Goal: Transaction & Acquisition: Purchase product/service

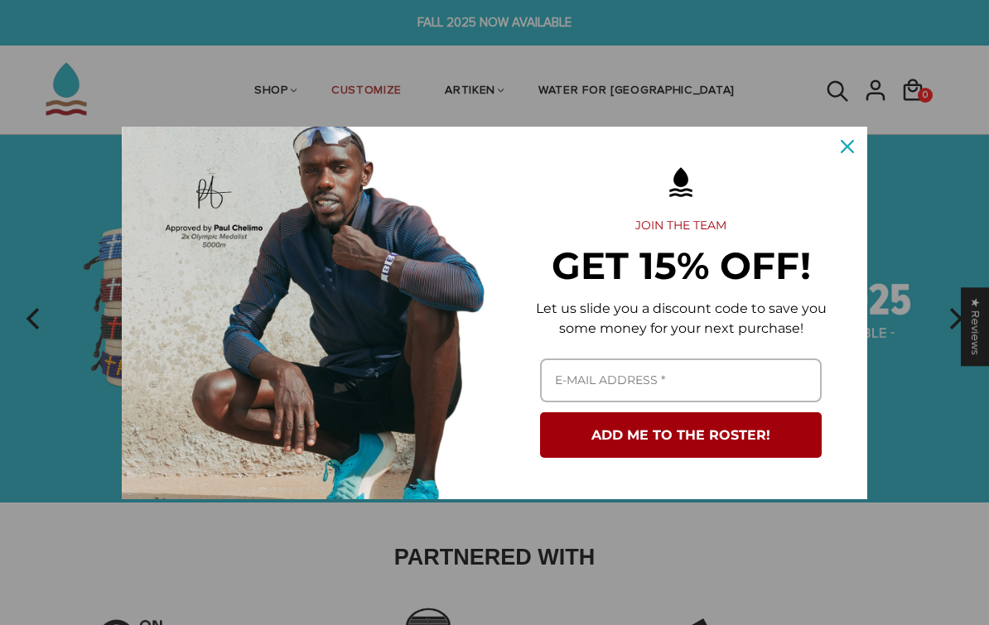
click at [844, 152] on icon "close icon" at bounding box center [846, 146] width 13 height 13
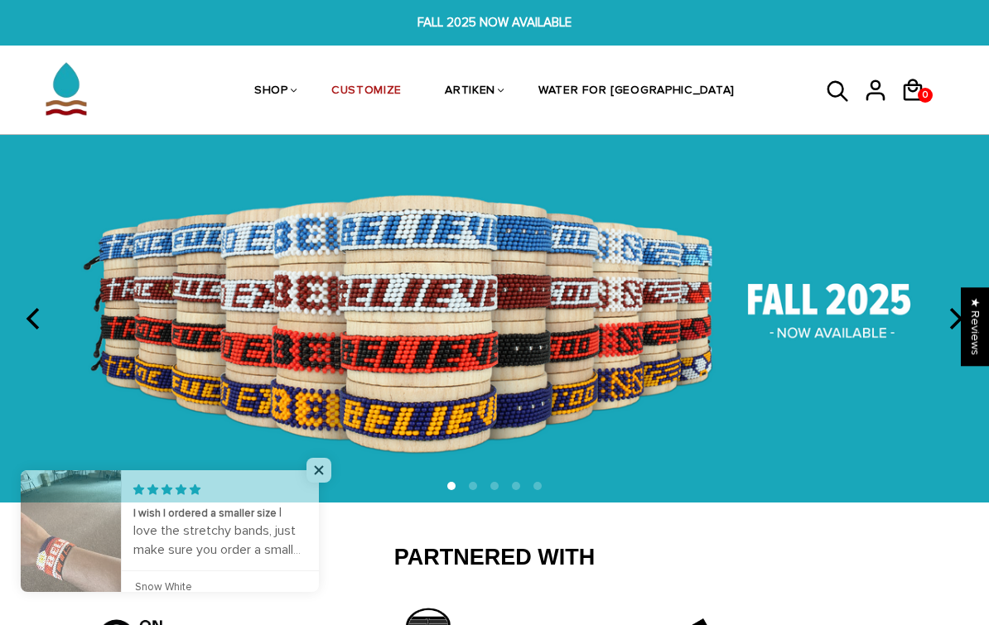
click at [859, 315] on img at bounding box center [494, 319] width 989 height 368
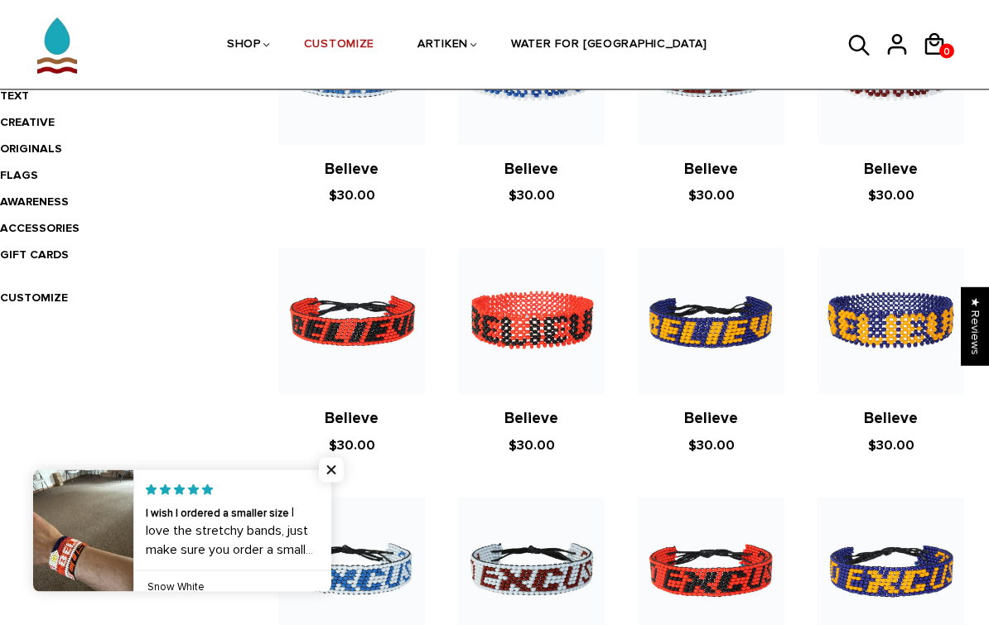
scroll to position [460, 0]
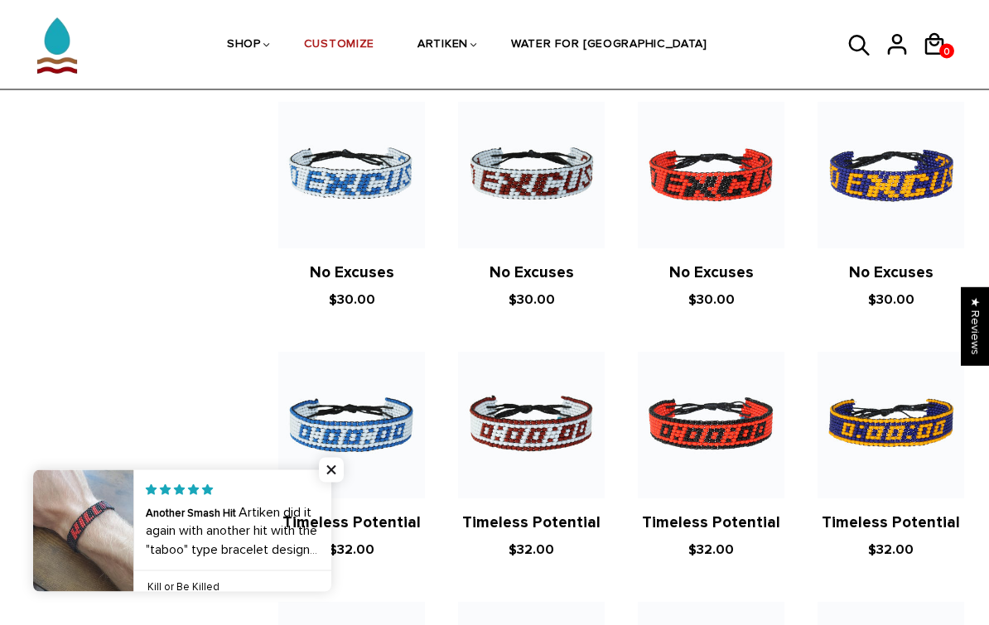
scroll to position [857, 0]
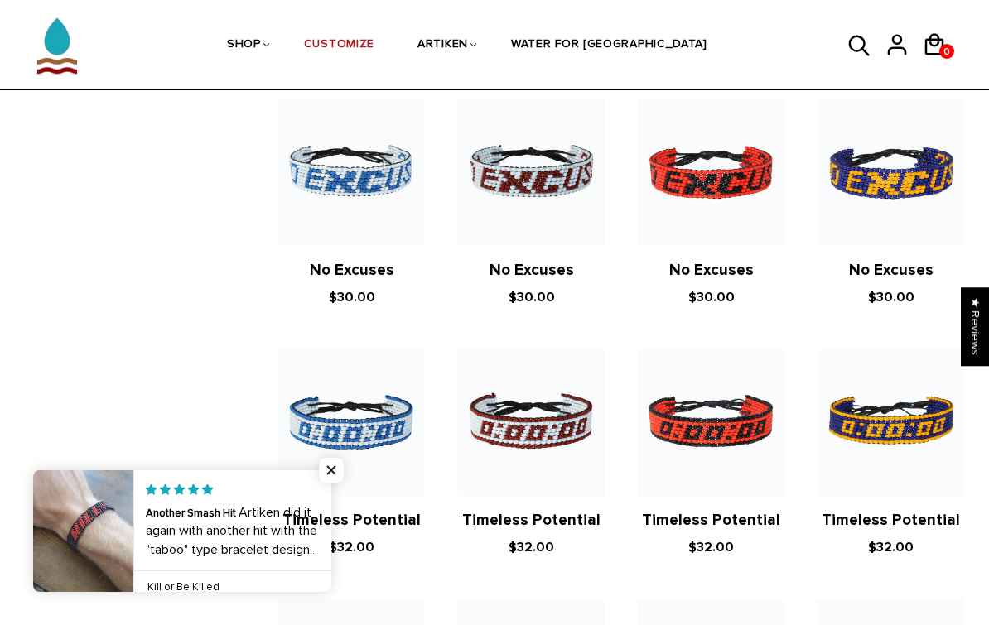
click at [320, 483] on span "Close popup widget" at bounding box center [331, 470] width 25 height 25
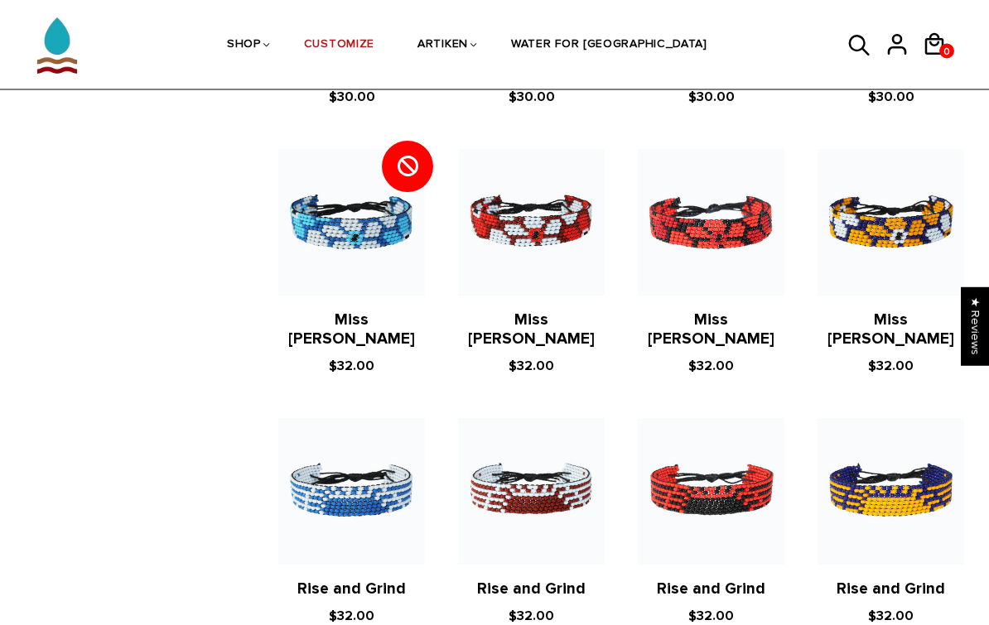
scroll to position [2308, 0]
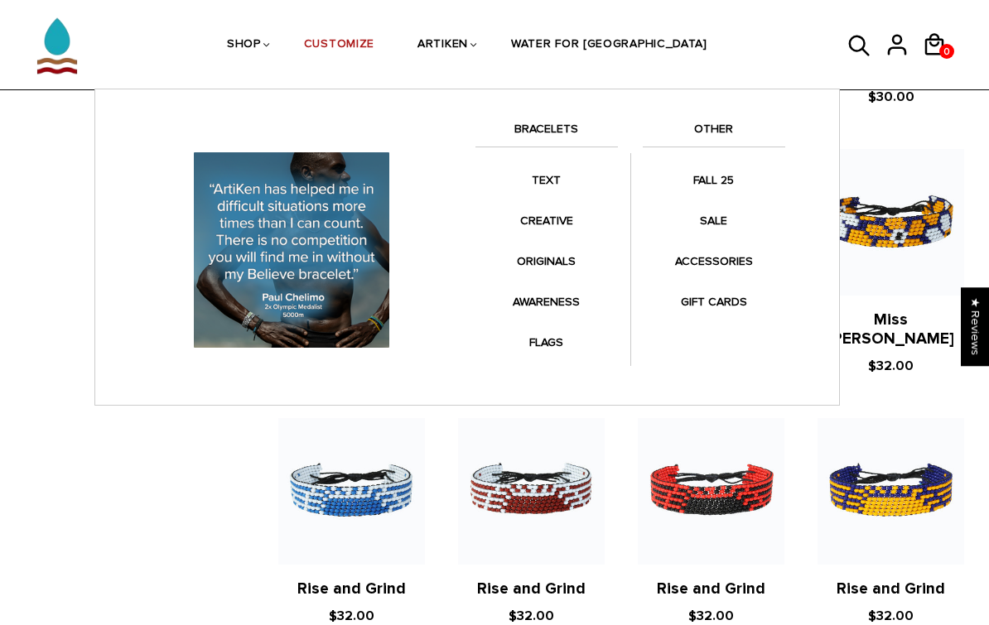
click at [540, 194] on link "TEXT" at bounding box center [546, 180] width 142 height 32
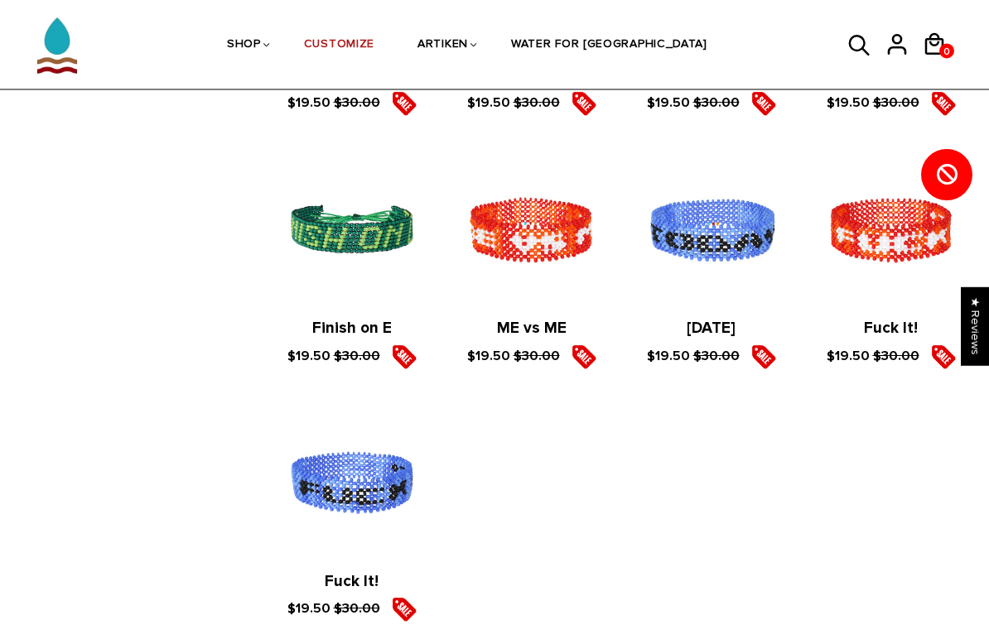
scroll to position [2832, 0]
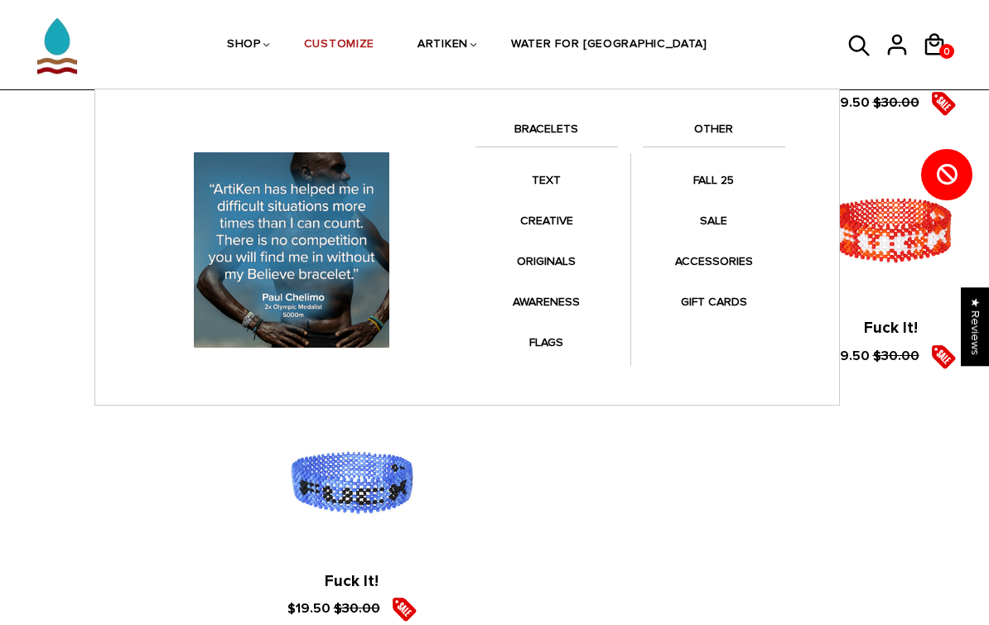
click at [539, 231] on link "CREATIVE" at bounding box center [546, 221] width 142 height 32
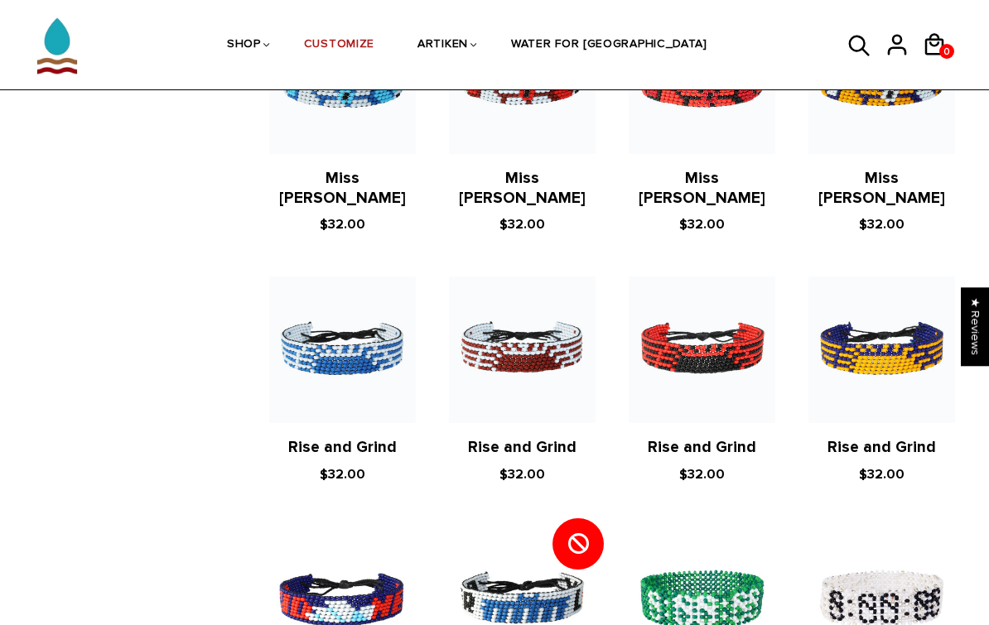
scroll to position [1198, 9]
